Goal: Use online tool/utility: Utilize a website feature to perform a specific function

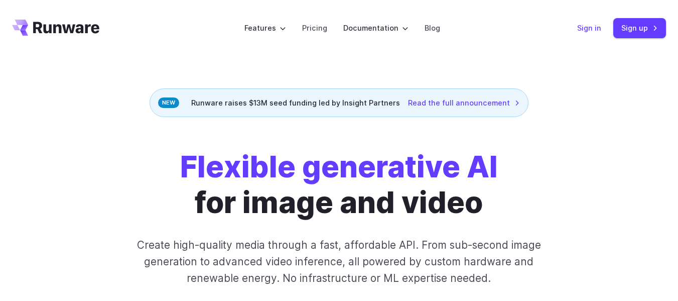
click at [595, 28] on link "Sign in" at bounding box center [589, 28] width 24 height 12
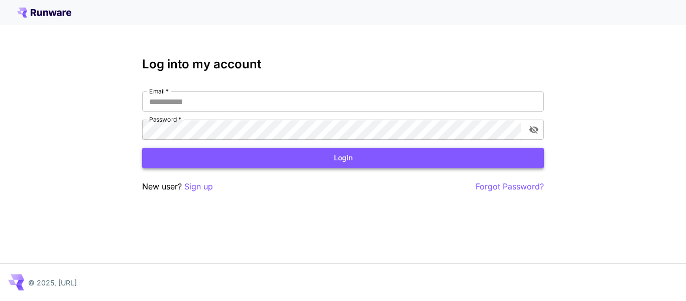
type input "**********"
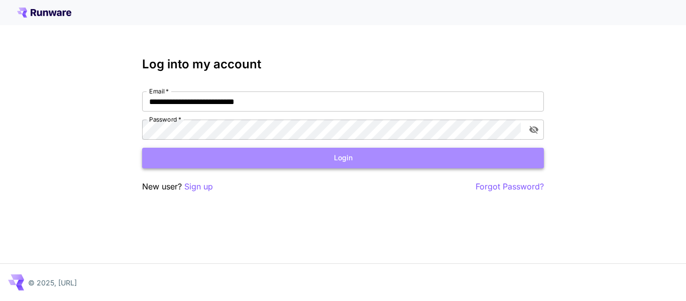
click at [339, 161] on button "Login" at bounding box center [343, 158] width 402 height 21
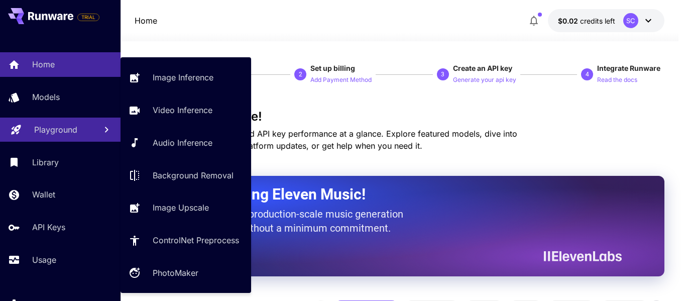
click at [71, 120] on link "Playground" at bounding box center [60, 129] width 120 height 25
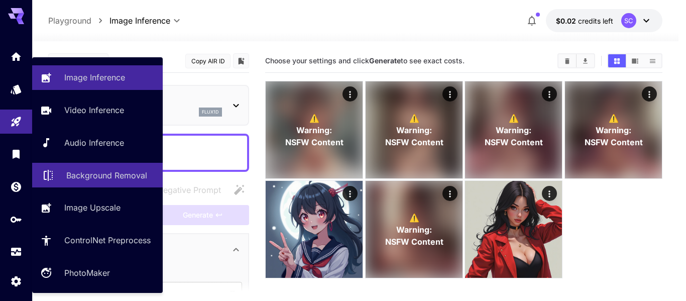
click at [96, 181] on p "Background Removal" at bounding box center [106, 175] width 81 height 12
type input "**********"
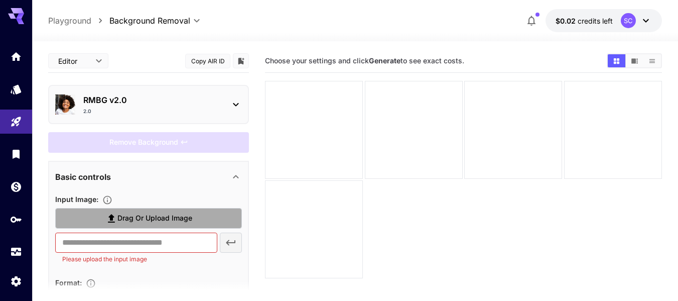
click at [172, 213] on span "Drag or upload image" at bounding box center [154, 218] width 75 height 13
click at [0, 0] on input "Drag or upload image" at bounding box center [0, 0] width 0 height 0
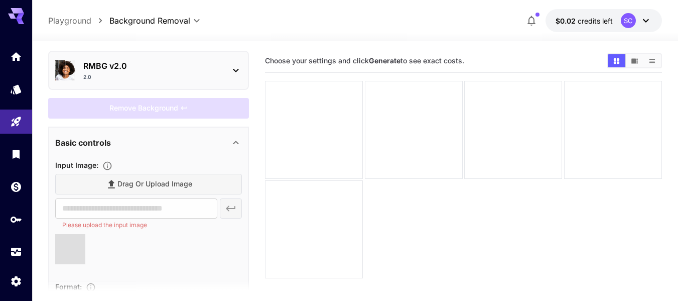
scroll to position [35, 0]
type input "**********"
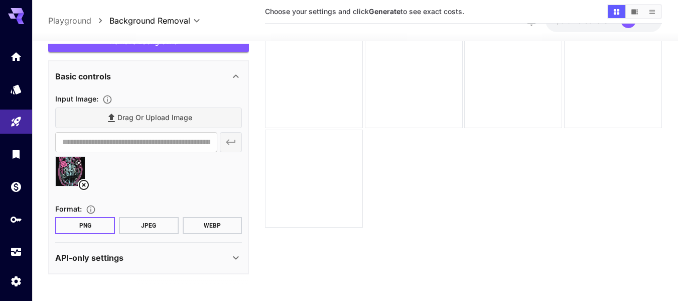
scroll to position [0, 0]
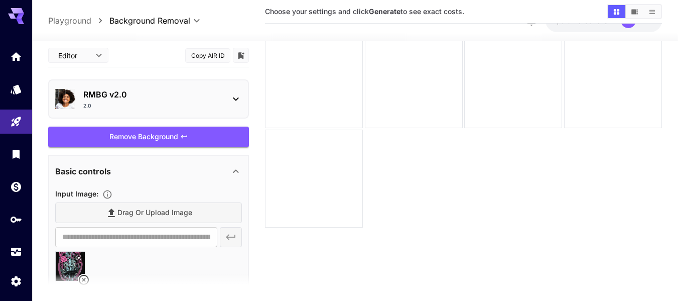
click at [199, 107] on div "2.0" at bounding box center [152, 106] width 139 height 8
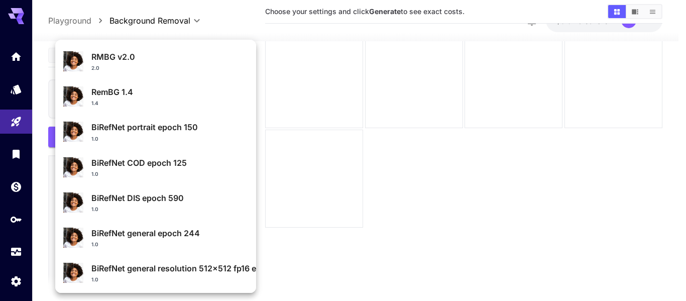
click at [361, 155] on div at bounding box center [343, 150] width 686 height 301
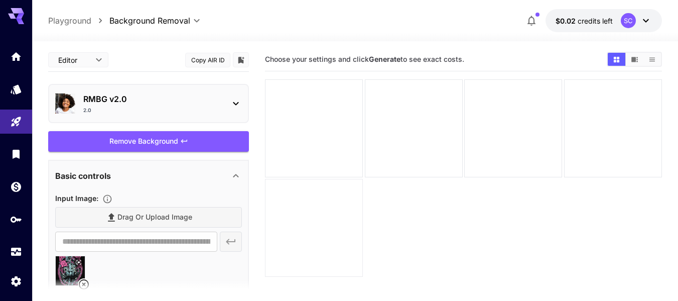
scroll to position [79, 0]
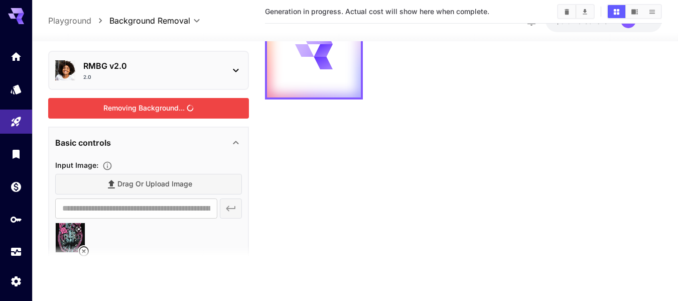
click at [160, 113] on div "Removing Background..." at bounding box center [148, 108] width 201 height 21
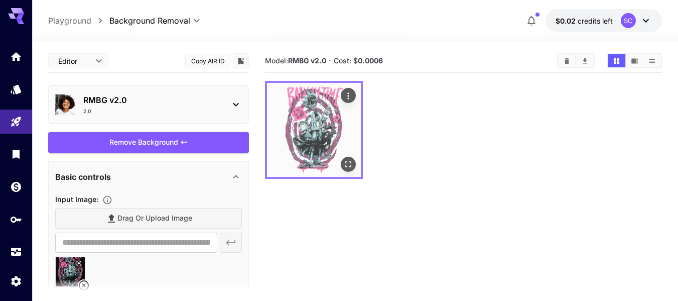
click at [312, 120] on img at bounding box center [314, 130] width 94 height 94
click at [352, 163] on icon "Open in fullscreen" at bounding box center [348, 164] width 10 height 10
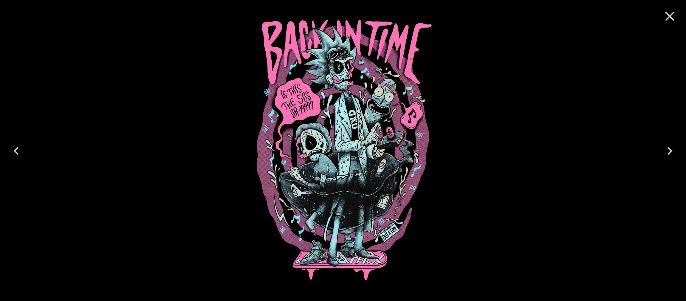
click at [675, 18] on icon "Close" at bounding box center [670, 16] width 16 height 16
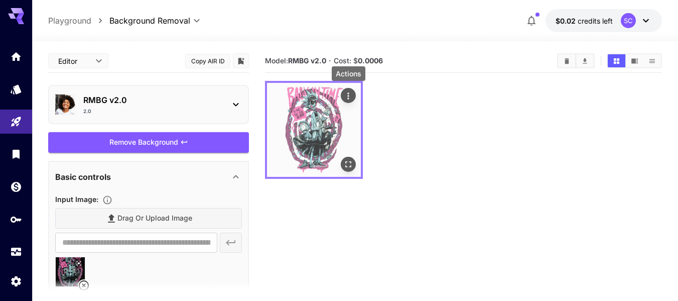
click at [348, 95] on icon "Actions" at bounding box center [349, 95] width 2 height 7
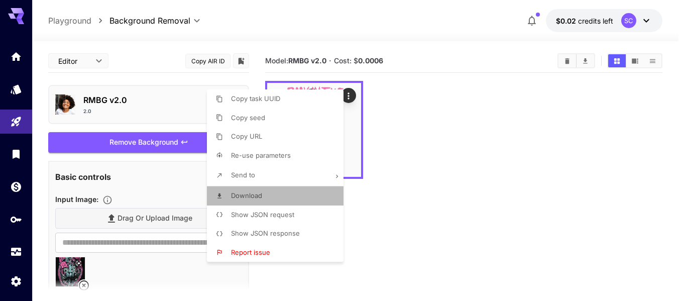
click at [302, 194] on li "Download" at bounding box center [278, 195] width 143 height 19
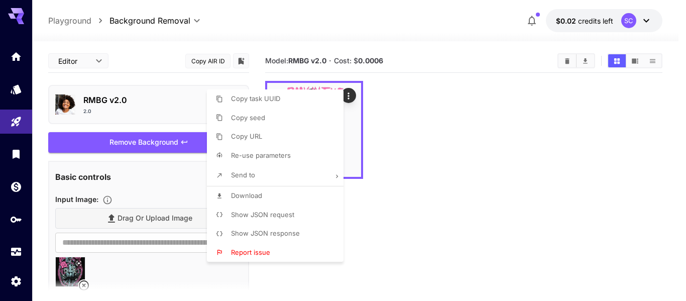
click at [19, 121] on div at bounding box center [343, 150] width 686 height 301
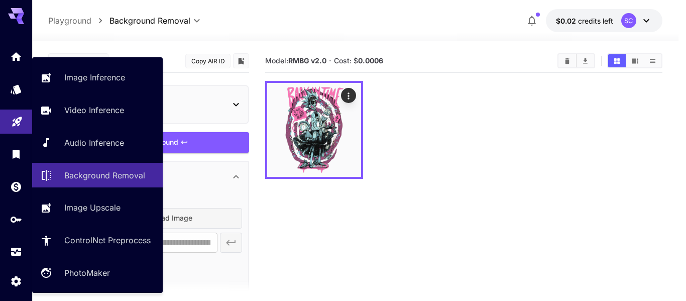
click at [18, 112] on link at bounding box center [16, 121] width 32 height 25
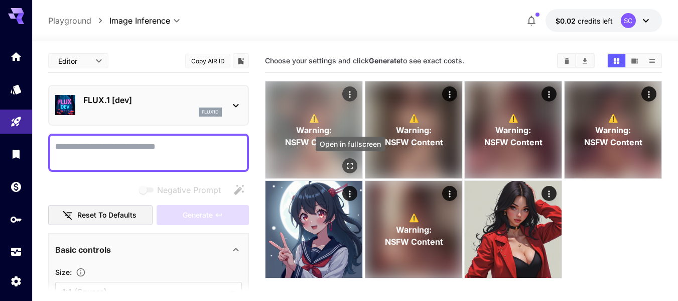
click at [346, 164] on icon "Open in fullscreen" at bounding box center [350, 166] width 10 height 10
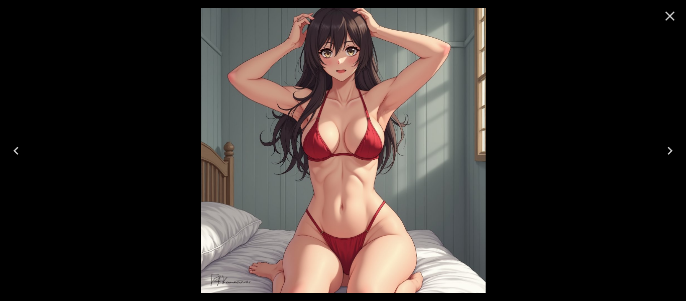
click at [667, 18] on icon "Close" at bounding box center [670, 16] width 16 height 16
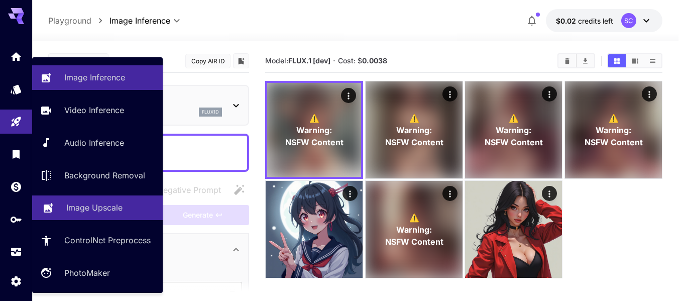
click at [122, 204] on p "Image Upscale" at bounding box center [94, 207] width 56 height 12
type input "**********"
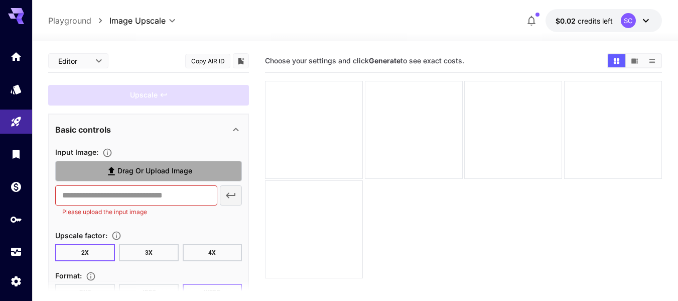
click at [151, 166] on span "Drag or upload image" at bounding box center [154, 171] width 75 height 13
click at [0, 0] on input "Drag or upload image" at bounding box center [0, 0] width 0 height 0
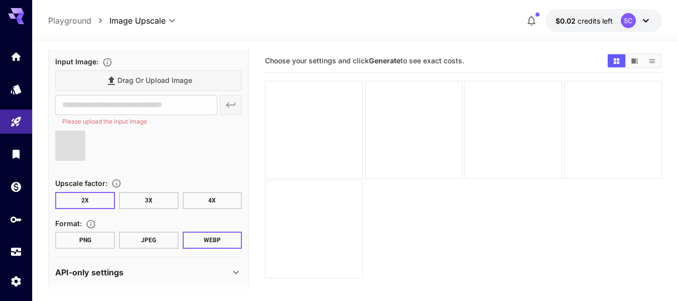
scroll to position [91, 0]
type input "**********"
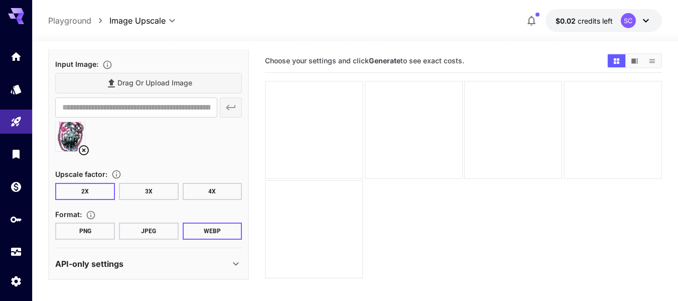
click at [208, 193] on button "4X" at bounding box center [213, 191] width 60 height 17
click at [78, 233] on button "PNG" at bounding box center [85, 230] width 60 height 17
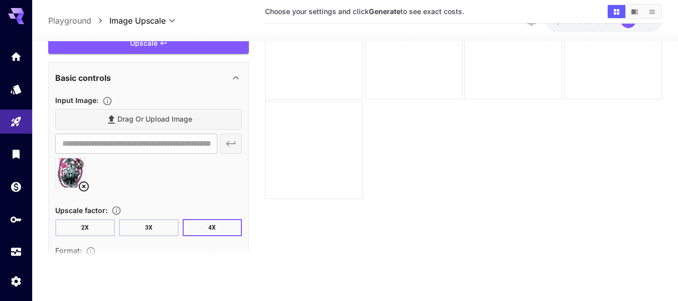
scroll to position [17, 0]
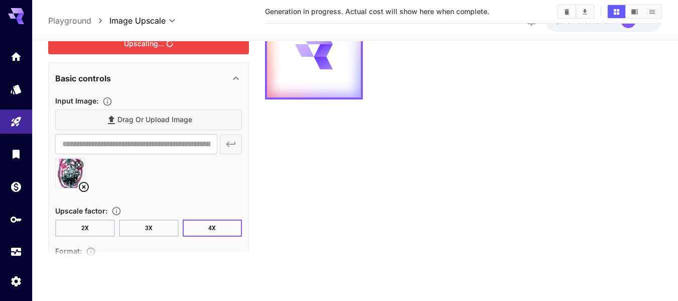
click at [153, 49] on div "Upscaling..." at bounding box center [148, 44] width 201 height 21
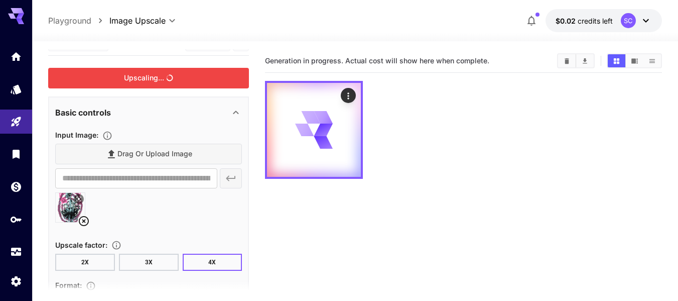
click at [315, 61] on span "Generation in progress. Actual cost will show here when complete." at bounding box center [377, 60] width 224 height 9
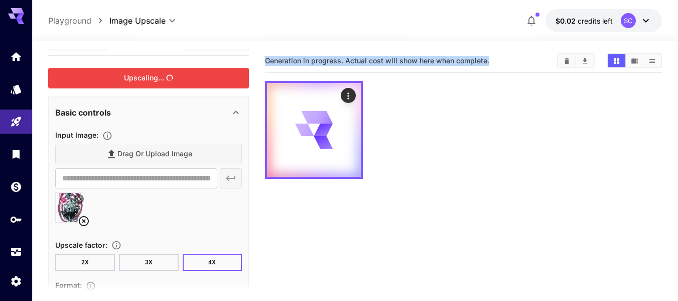
click at [315, 61] on span "Generation in progress. Actual cost will show here when complete." at bounding box center [377, 60] width 224 height 9
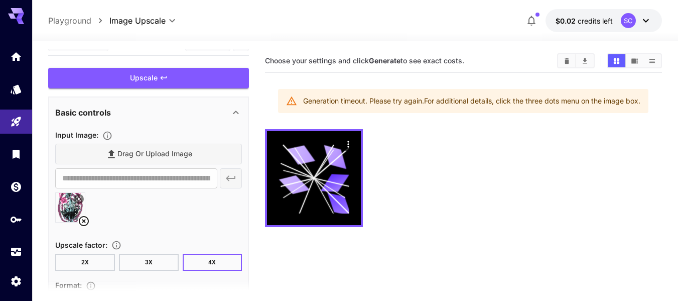
click at [170, 149] on div "Drag or upload image" at bounding box center [148, 154] width 187 height 21
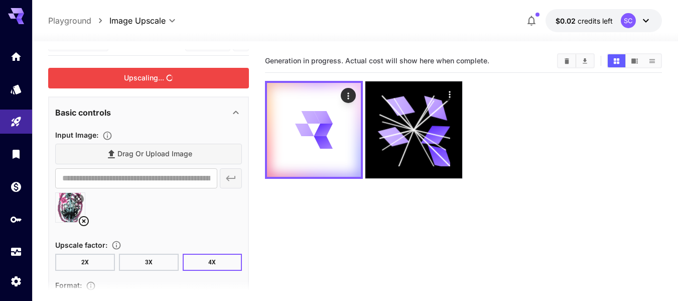
click at [196, 78] on div "Upscaling..." at bounding box center [148, 78] width 201 height 21
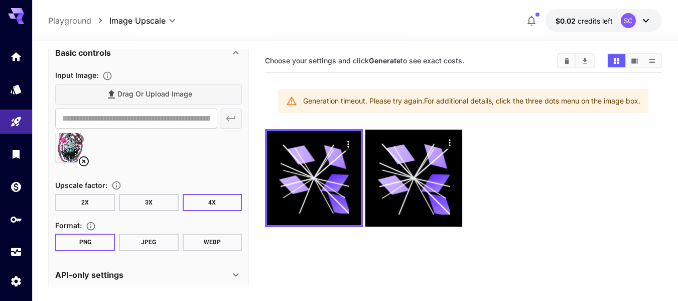
scroll to position [77, 0]
click at [90, 201] on button "2X" at bounding box center [85, 201] width 60 height 17
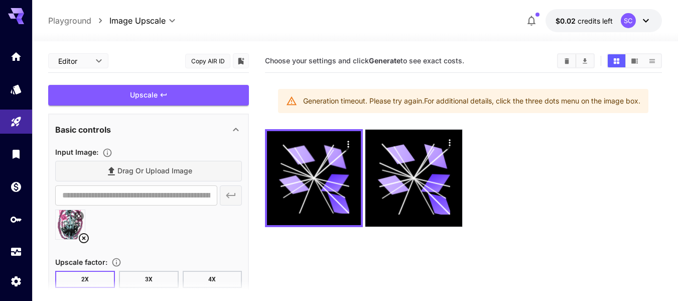
click at [157, 276] on button "3X" at bounding box center [149, 279] width 60 height 17
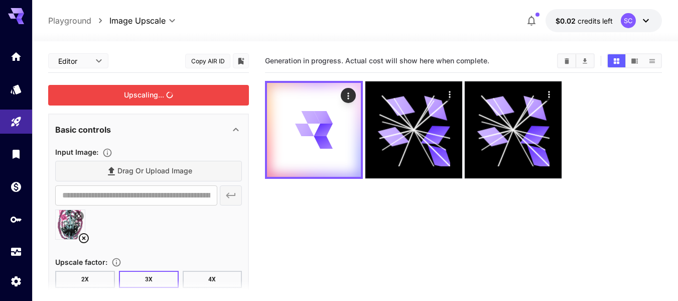
click at [164, 89] on div "Upscaling..." at bounding box center [148, 95] width 201 height 21
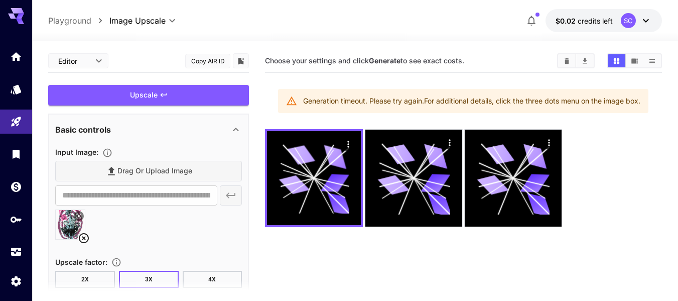
scroll to position [79, 0]
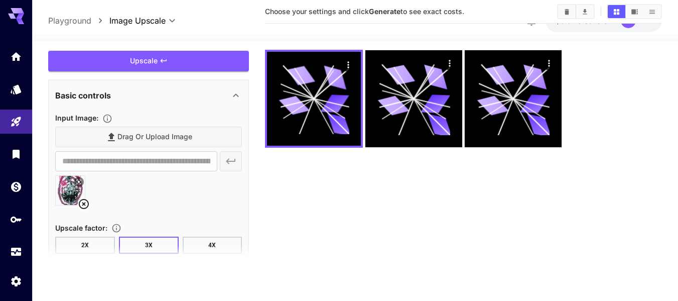
click at [88, 243] on button "2X" at bounding box center [85, 244] width 60 height 17
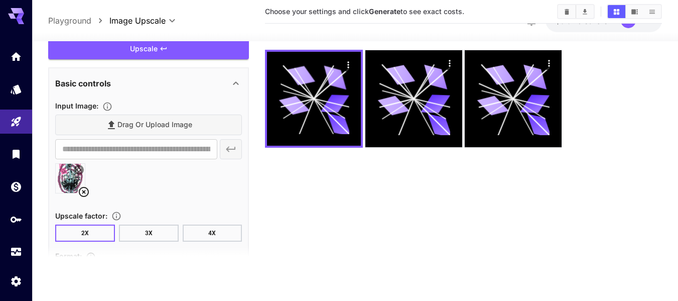
scroll to position [0, 0]
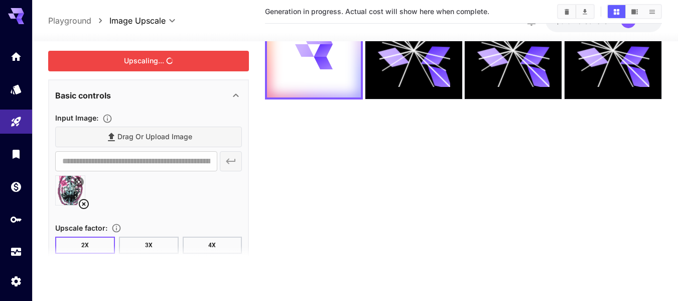
click at [143, 62] on div "Upscaling..." at bounding box center [148, 61] width 201 height 21
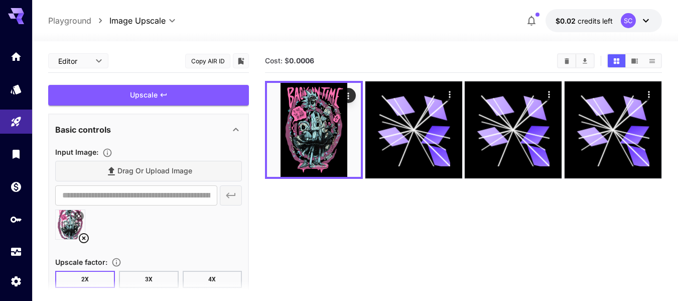
click at [313, 140] on img at bounding box center [314, 130] width 94 height 94
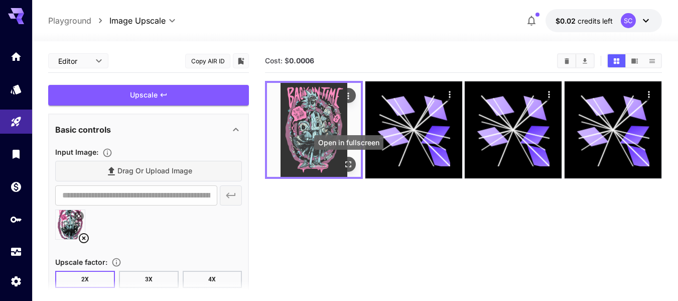
click at [349, 162] on icon "Open in fullscreen" at bounding box center [349, 164] width 6 height 6
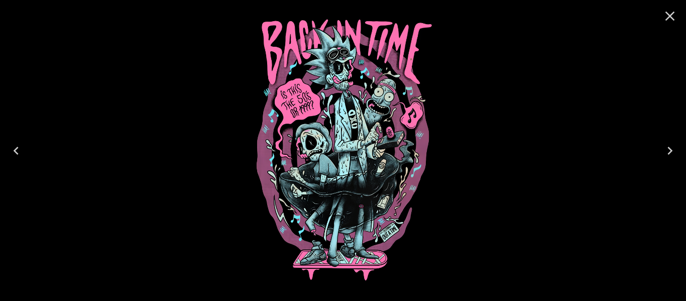
click at [665, 18] on icon "Close" at bounding box center [670, 16] width 16 height 16
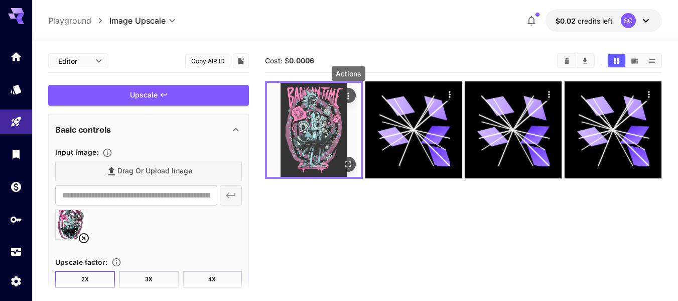
click at [345, 100] on icon "Actions" at bounding box center [348, 96] width 10 height 10
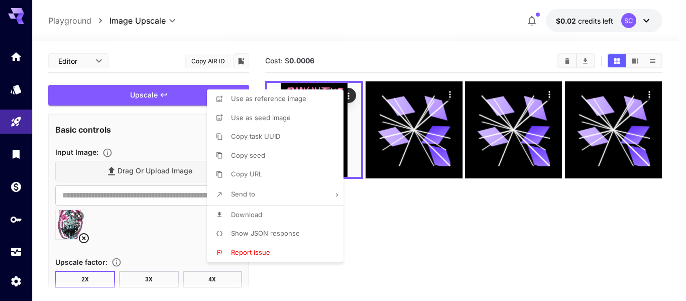
click at [145, 228] on div at bounding box center [343, 150] width 686 height 301
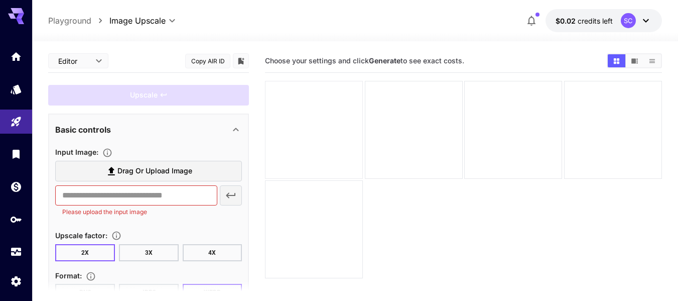
click at [352, 129] on div at bounding box center [314, 130] width 98 height 98
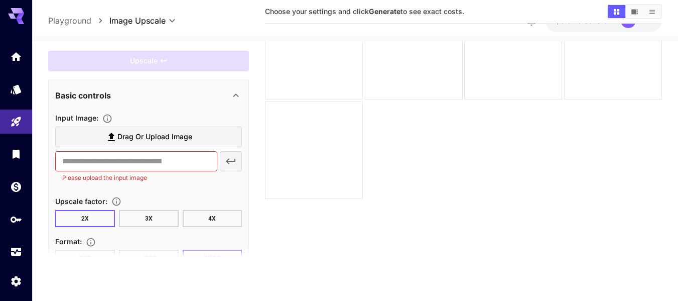
click at [306, 89] on div at bounding box center [314, 51] width 98 height 98
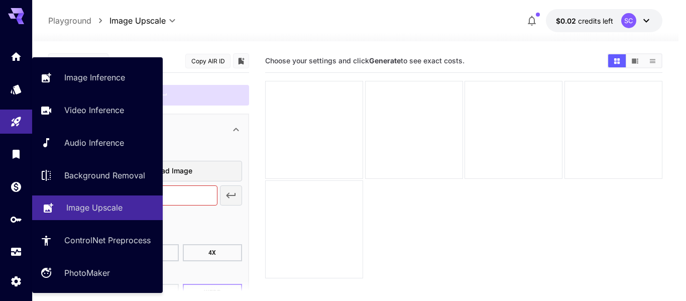
click at [102, 209] on p "Image Upscale" at bounding box center [94, 207] width 56 height 12
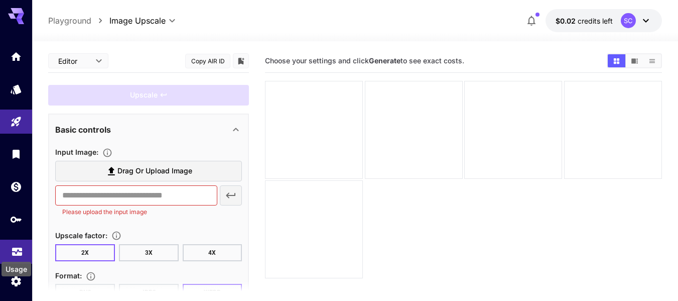
click at [15, 245] on icon "Usage" at bounding box center [17, 248] width 12 height 12
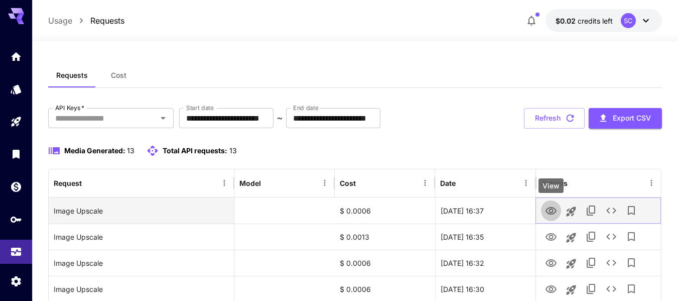
click at [544, 211] on button "View" at bounding box center [551, 210] width 20 height 21
click at [549, 208] on icon "View" at bounding box center [551, 211] width 11 height 8
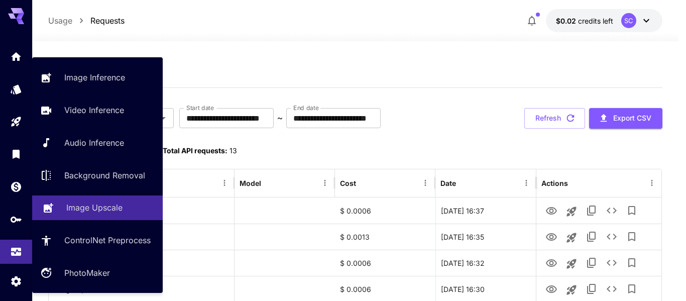
click at [116, 205] on p "Image Upscale" at bounding box center [94, 207] width 56 height 12
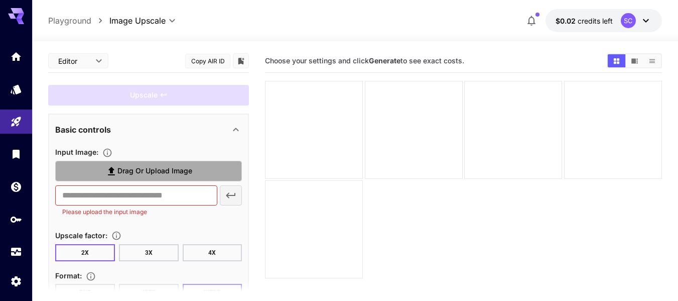
click at [149, 175] on span "Drag or upload image" at bounding box center [154, 171] width 75 height 13
click at [0, 0] on input "Drag or upload image" at bounding box center [0, 0] width 0 height 0
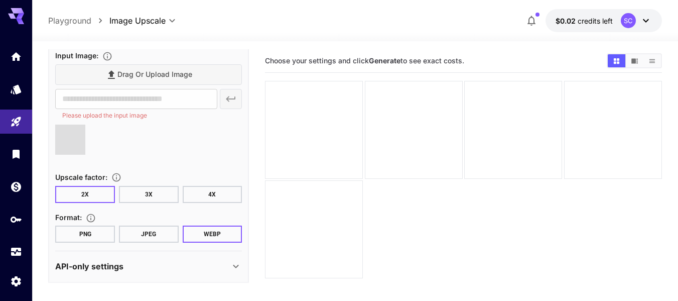
scroll to position [97, 0]
type input "**********"
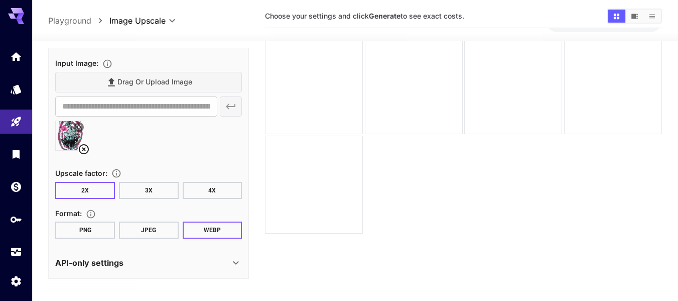
scroll to position [67, 0]
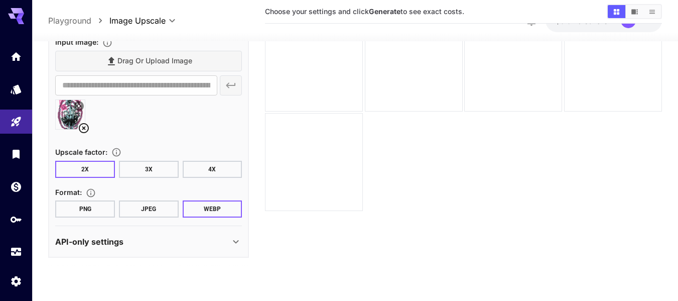
click at [94, 210] on button "PNG" at bounding box center [85, 208] width 60 height 17
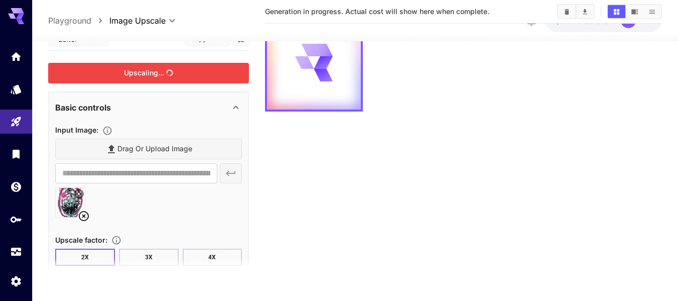
click at [150, 80] on div "Upscaling..." at bounding box center [148, 73] width 201 height 21
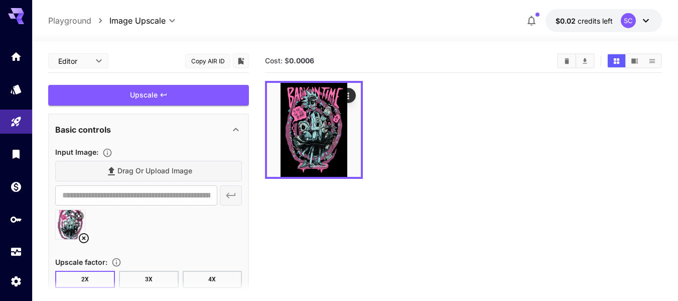
click at [309, 145] on img at bounding box center [314, 130] width 94 height 94
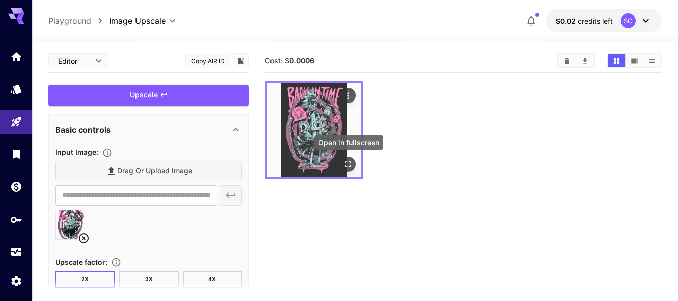
click at [345, 162] on icon "Open in fullscreen" at bounding box center [348, 164] width 10 height 10
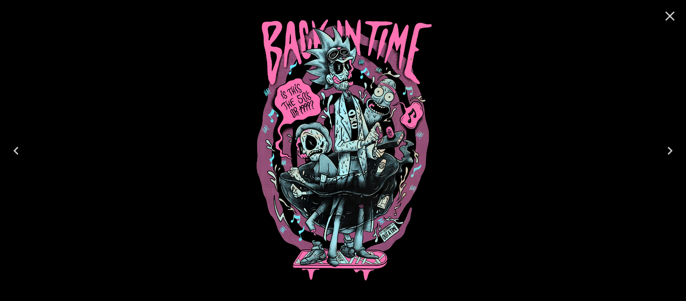
click at [669, 17] on icon "Close" at bounding box center [670, 17] width 10 height 10
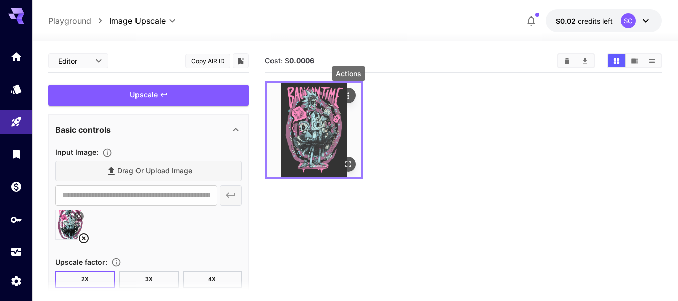
click at [352, 98] on icon "Actions" at bounding box center [348, 96] width 10 height 10
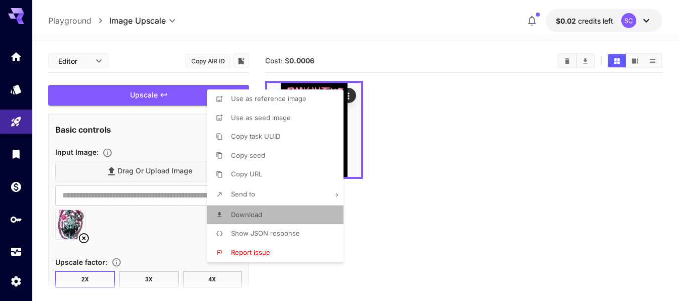
click at [291, 212] on li "Download" at bounding box center [278, 214] width 143 height 19
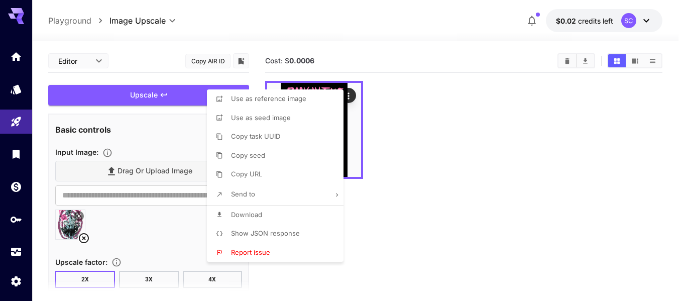
click at [93, 61] on div at bounding box center [343, 150] width 686 height 301
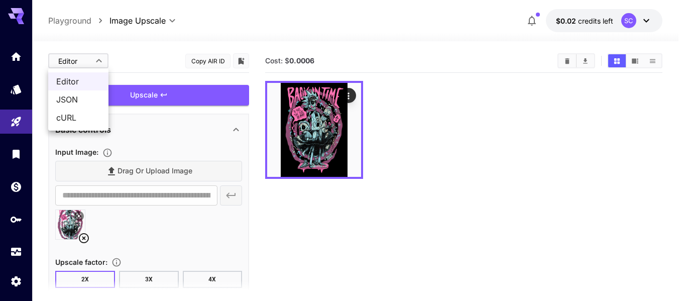
click at [93, 61] on body "**********" at bounding box center [343, 190] width 686 height 380
click at [93, 61] on div at bounding box center [343, 150] width 686 height 301
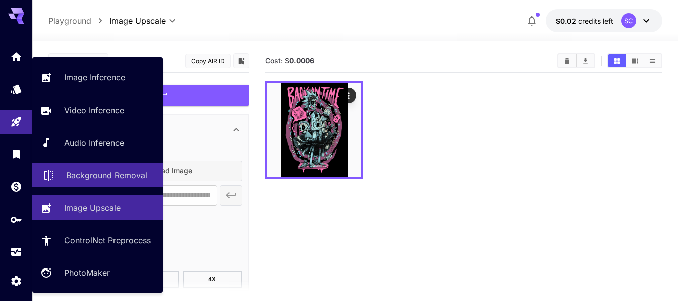
click at [103, 171] on p "Background Removal" at bounding box center [106, 175] width 81 height 12
type input "**********"
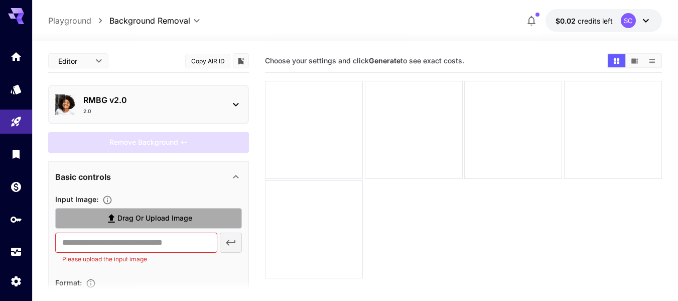
click at [145, 216] on span "Drag or upload image" at bounding box center [154, 218] width 75 height 13
click at [0, 0] on input "Drag or upload image" at bounding box center [0, 0] width 0 height 0
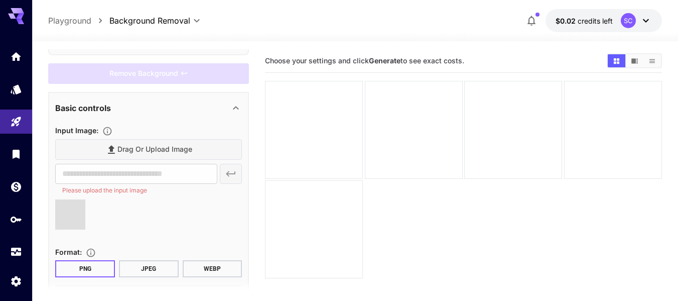
scroll to position [104, 0]
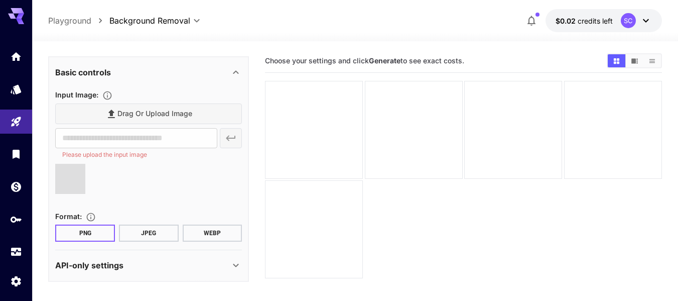
type input "**********"
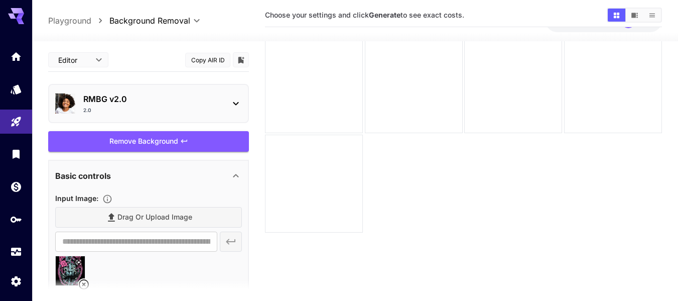
scroll to position [45, 0]
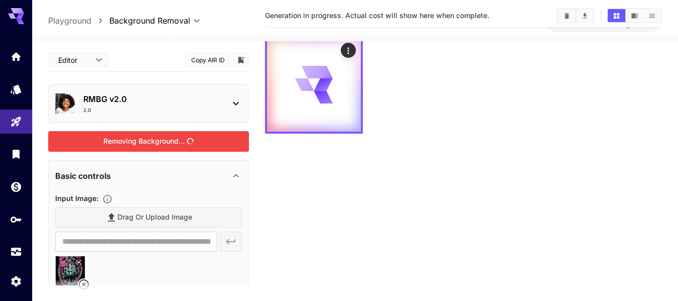
click at [175, 145] on div "Removing Background..." at bounding box center [148, 141] width 201 height 21
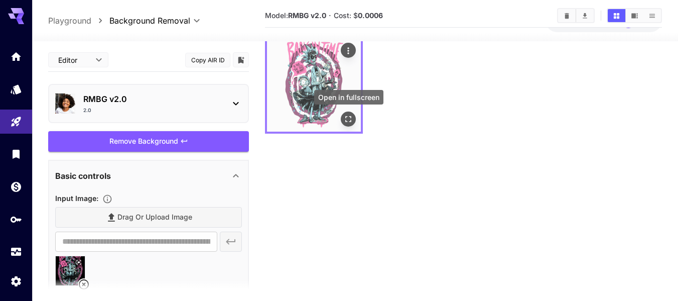
click at [343, 122] on button "Open in fullscreen" at bounding box center [348, 118] width 15 height 15
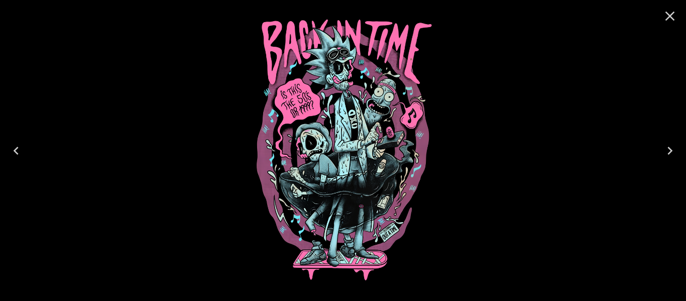
click at [673, 17] on icon "Close" at bounding box center [670, 16] width 16 height 16
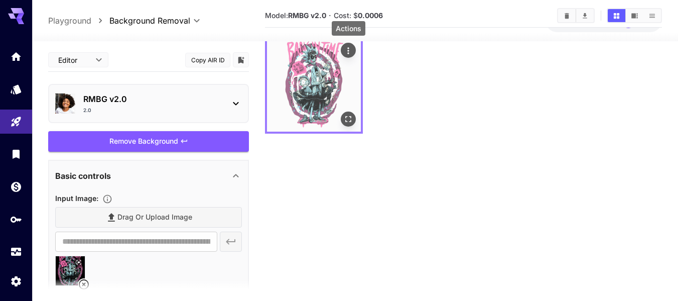
click at [352, 55] on icon "Actions" at bounding box center [348, 51] width 10 height 10
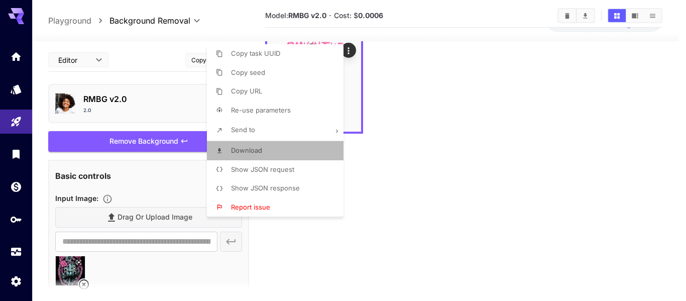
click at [275, 150] on li "Download" at bounding box center [278, 150] width 143 height 19
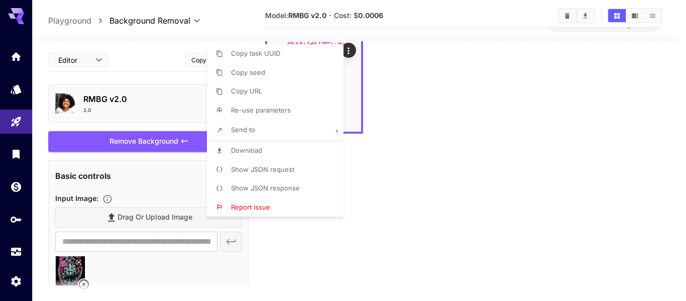
click at [426, 119] on div at bounding box center [343, 150] width 686 height 301
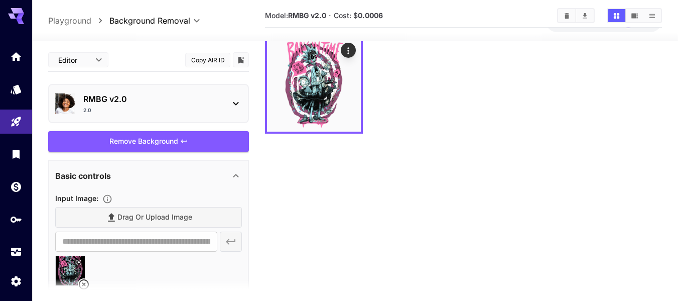
scroll to position [0, 0]
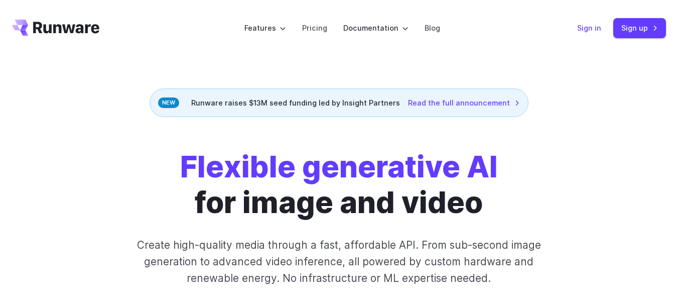
click at [594, 32] on link "Sign in" at bounding box center [589, 28] width 24 height 12
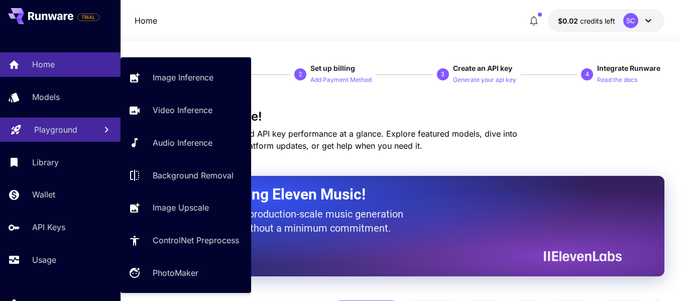
click at [65, 133] on p "Playground" at bounding box center [55, 129] width 43 height 12
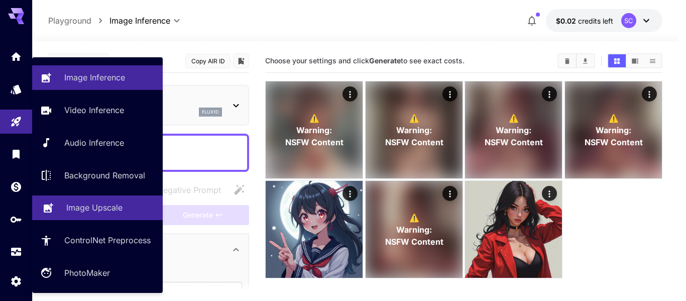
click at [110, 206] on p "Image Upscale" at bounding box center [94, 207] width 56 height 12
type input "**********"
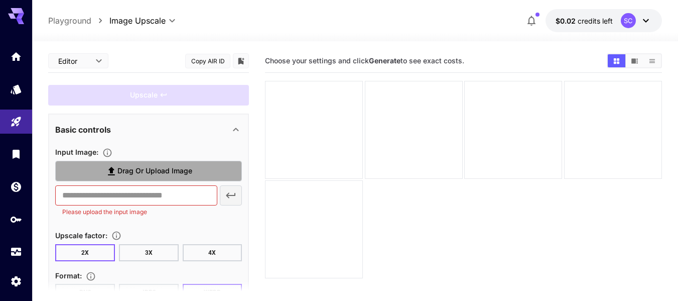
click at [106, 174] on icon at bounding box center [111, 171] width 12 height 12
click at [0, 0] on input "Drag or upload image" at bounding box center [0, 0] width 0 height 0
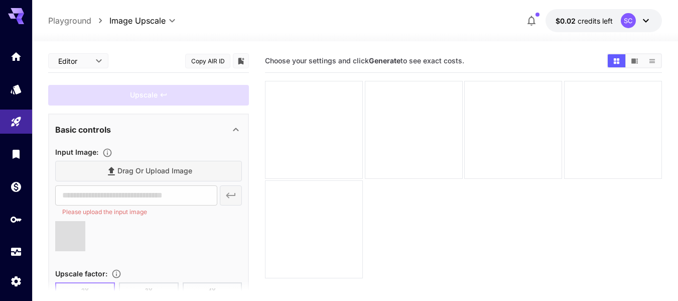
type input "**********"
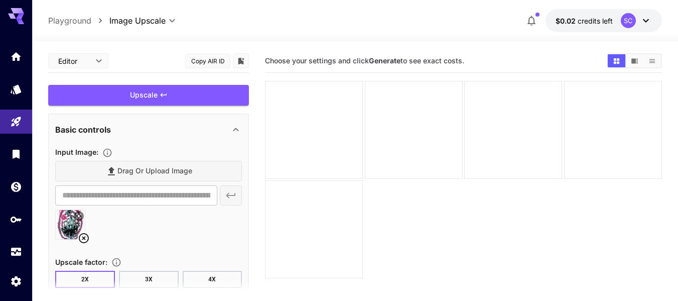
scroll to position [88, 0]
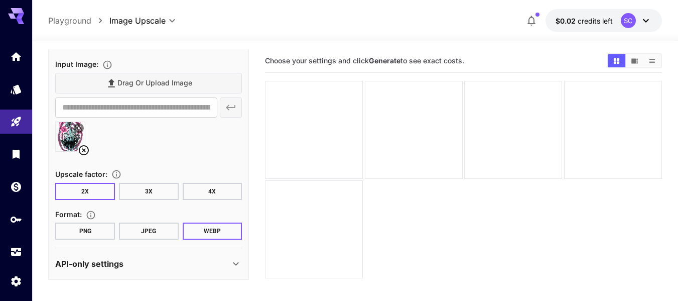
click at [81, 234] on button "PNG" at bounding box center [85, 230] width 60 height 17
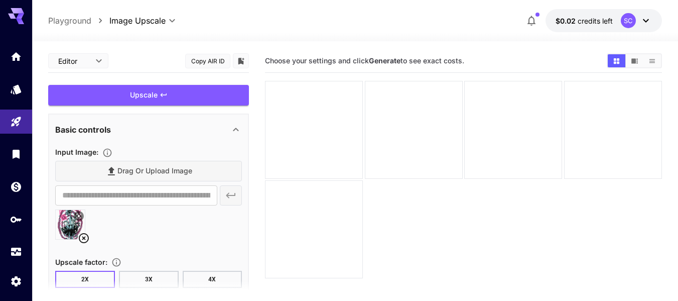
scroll to position [1, 0]
click at [85, 236] on icon at bounding box center [84, 237] width 10 height 10
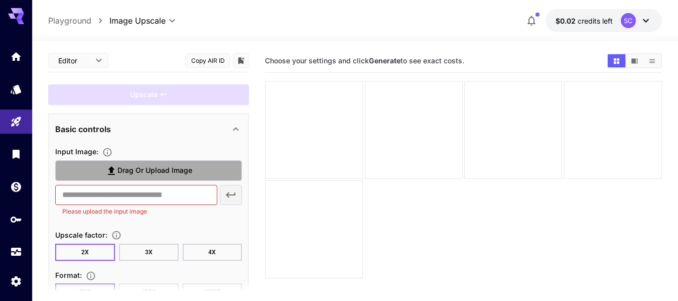
click at [130, 172] on span "Drag or upload image" at bounding box center [154, 170] width 75 height 13
click at [0, 0] on input "Drag or upload image" at bounding box center [0, 0] width 0 height 0
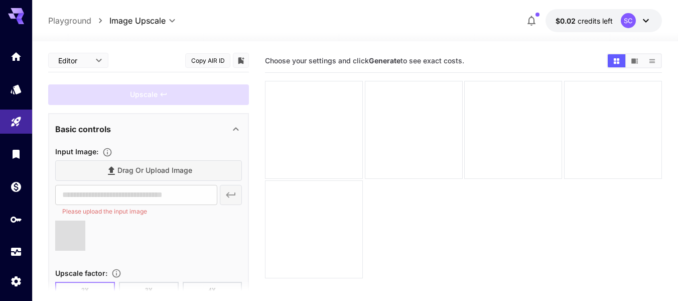
type input "**********"
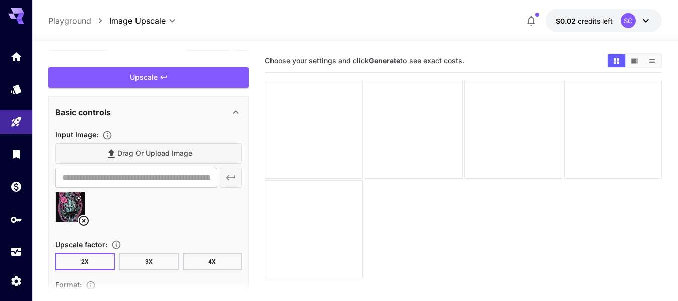
scroll to position [19, 0]
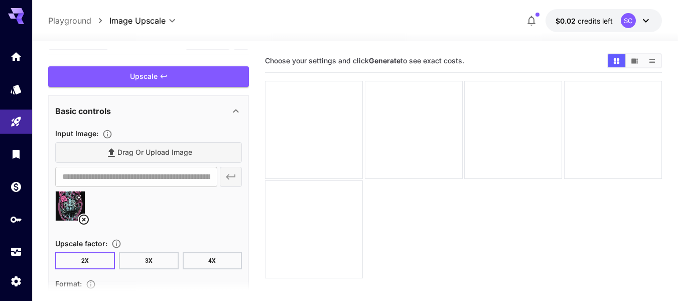
click at [162, 265] on button "3X" at bounding box center [149, 260] width 60 height 17
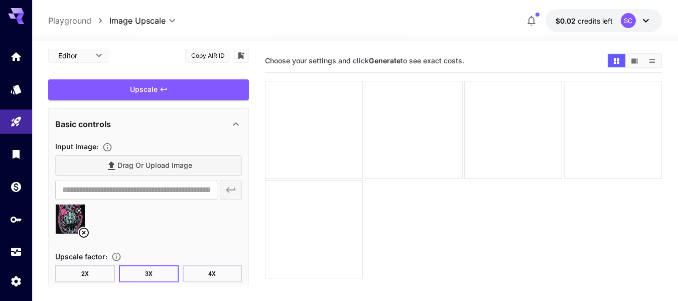
scroll to position [0, 0]
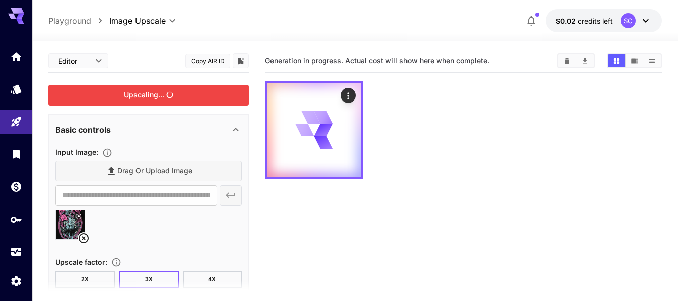
click at [147, 97] on div "Upscaling..." at bounding box center [148, 95] width 201 height 21
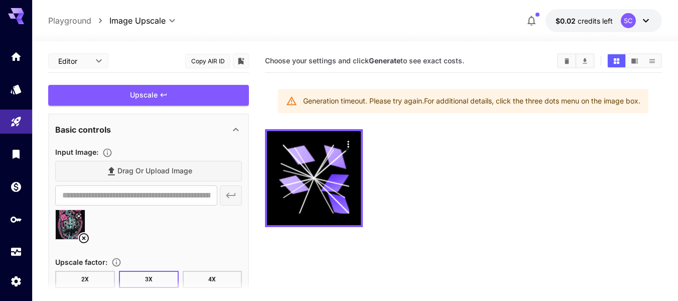
click at [90, 275] on button "2X" at bounding box center [85, 279] width 60 height 17
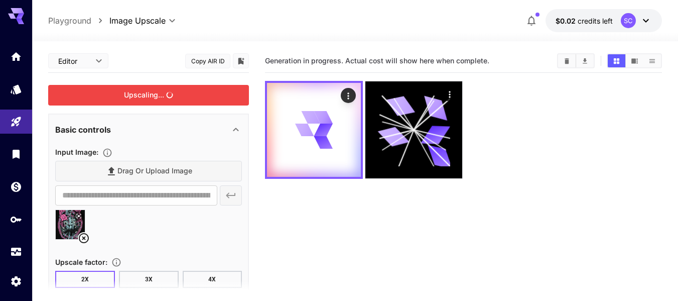
click at [157, 96] on div "Upscaling..." at bounding box center [148, 95] width 201 height 21
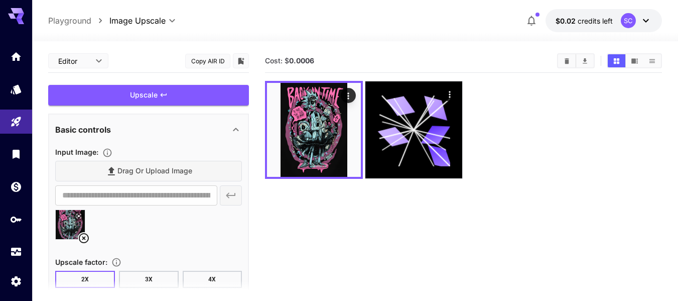
click at [79, 241] on icon at bounding box center [84, 238] width 12 height 12
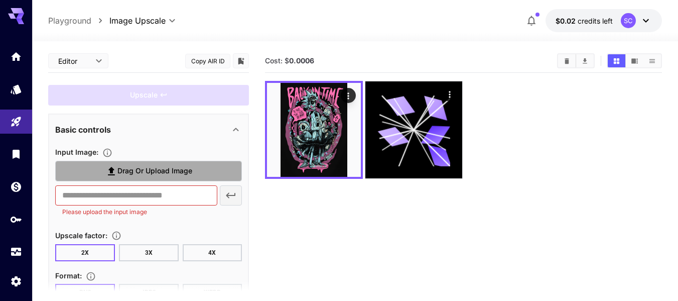
click at [162, 173] on span "Drag or upload image" at bounding box center [154, 171] width 75 height 13
click at [0, 0] on input "Drag or upload image" at bounding box center [0, 0] width 0 height 0
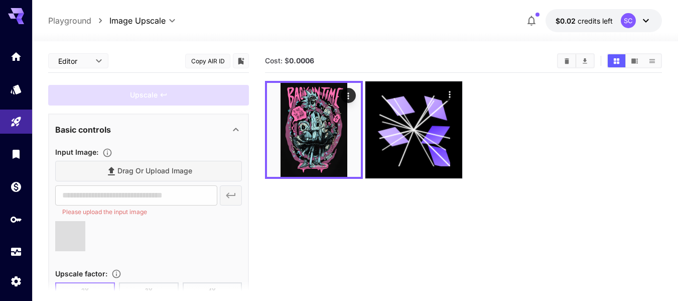
type input "**********"
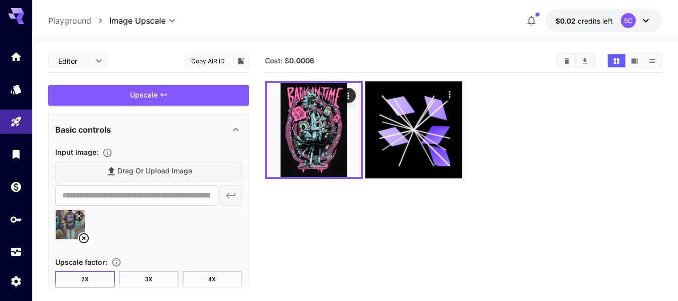
click at [143, 96] on div "Upscale" at bounding box center [148, 95] width 201 height 21
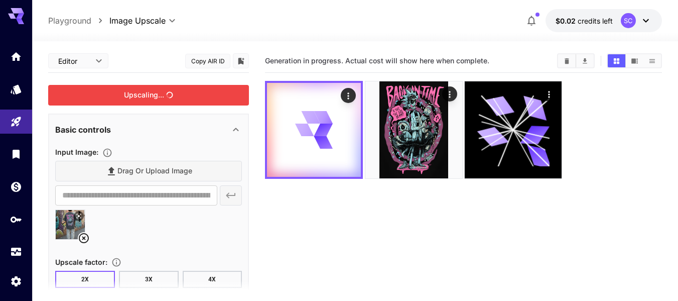
click at [149, 279] on button "3X" at bounding box center [149, 279] width 60 height 17
click at [199, 284] on section at bounding box center [148, 292] width 201 height 25
click at [201, 280] on section at bounding box center [148, 292] width 201 height 25
click at [206, 276] on button "4X" at bounding box center [213, 279] width 60 height 17
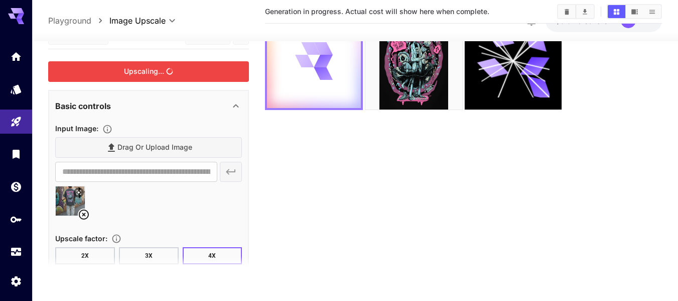
scroll to position [79, 0]
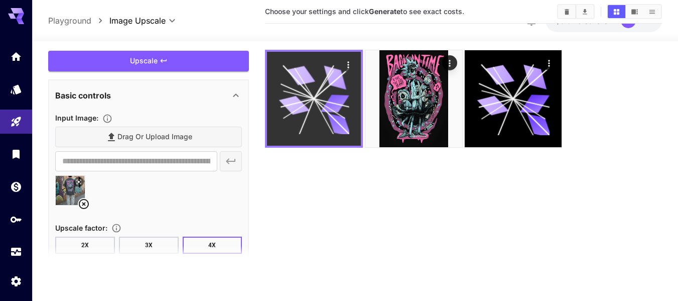
click at [169, 244] on button "3X" at bounding box center [149, 244] width 60 height 17
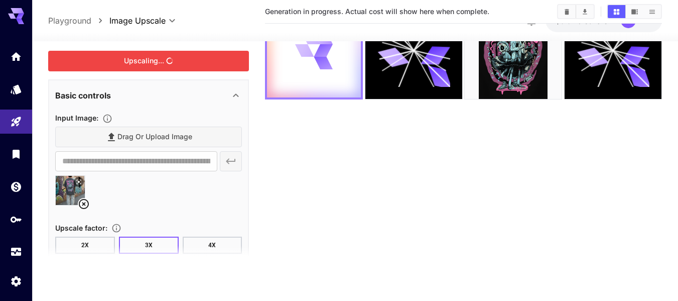
click at [236, 53] on div "Upscaling..." at bounding box center [148, 61] width 201 height 21
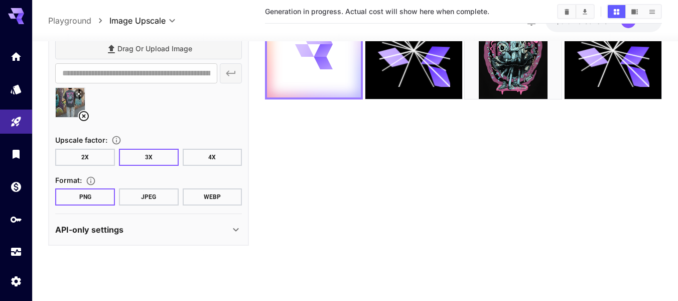
click at [172, 192] on button "JPEG" at bounding box center [149, 196] width 60 height 17
click at [78, 201] on button "PNG" at bounding box center [85, 196] width 60 height 17
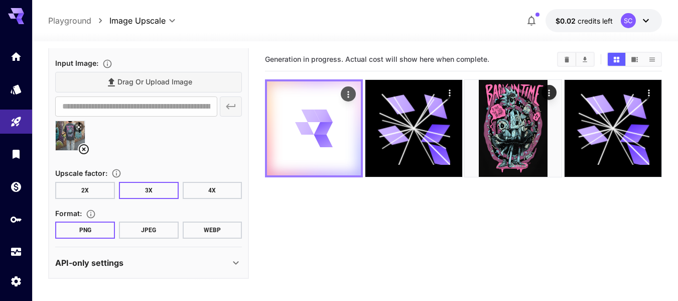
scroll to position [0, 0]
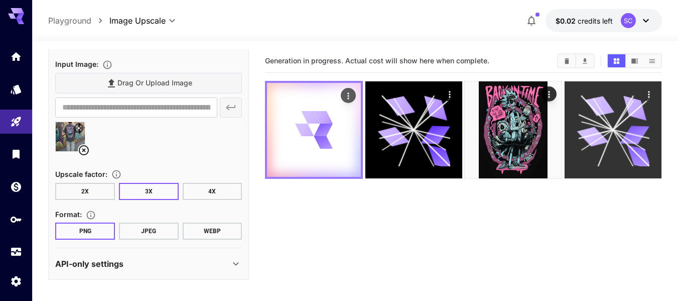
click at [619, 161] on icon at bounding box center [613, 129] width 73 height 73
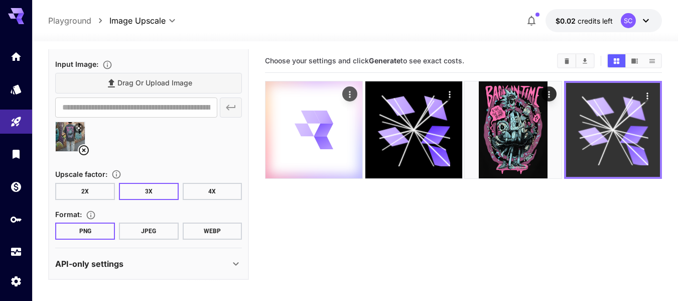
click at [619, 161] on icon at bounding box center [613, 129] width 70 height 70
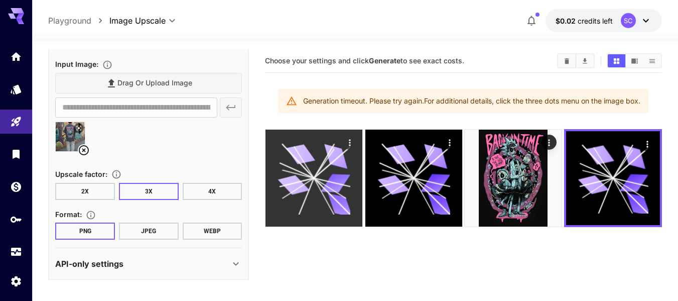
click at [84, 192] on button "2X" at bounding box center [85, 191] width 60 height 17
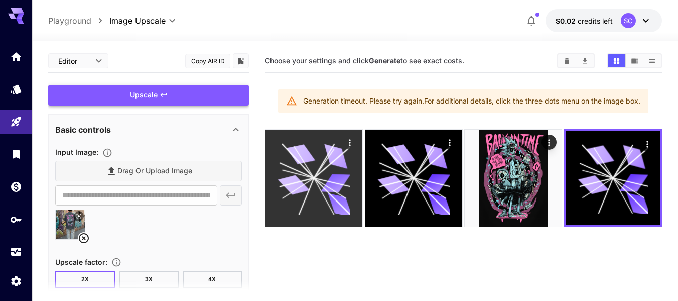
click at [162, 89] on div "Upscale" at bounding box center [148, 95] width 201 height 21
